Goal: Information Seeking & Learning: Learn about a topic

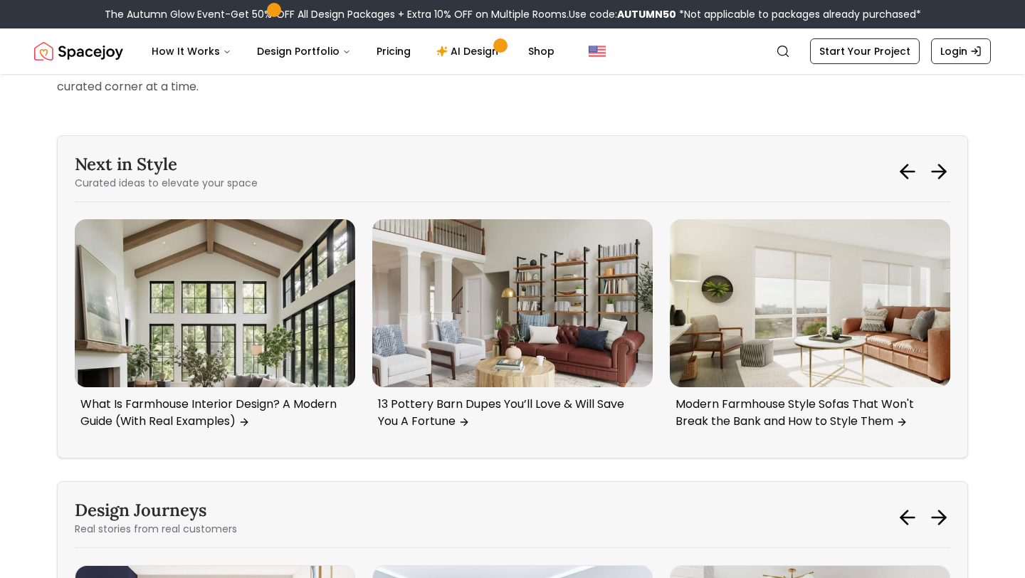
scroll to position [8679, 0]
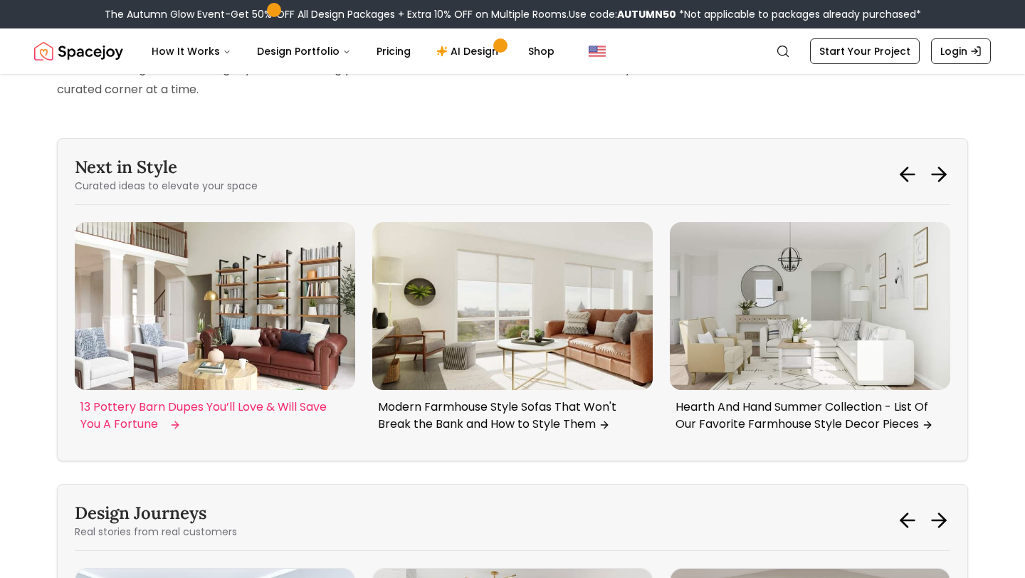
click at [316, 399] on p "13 Pottery Barn Dupes You’ll Love & Will Save You A Fortune" at bounding box center [211, 416] width 263 height 34
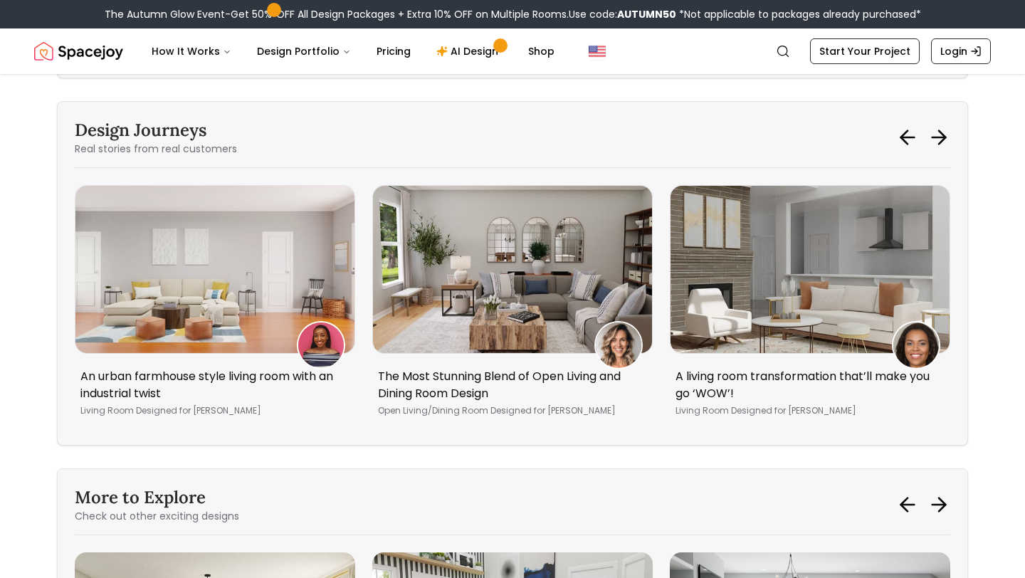
scroll to position [10869, 0]
